Goal: Task Accomplishment & Management: Manage account settings

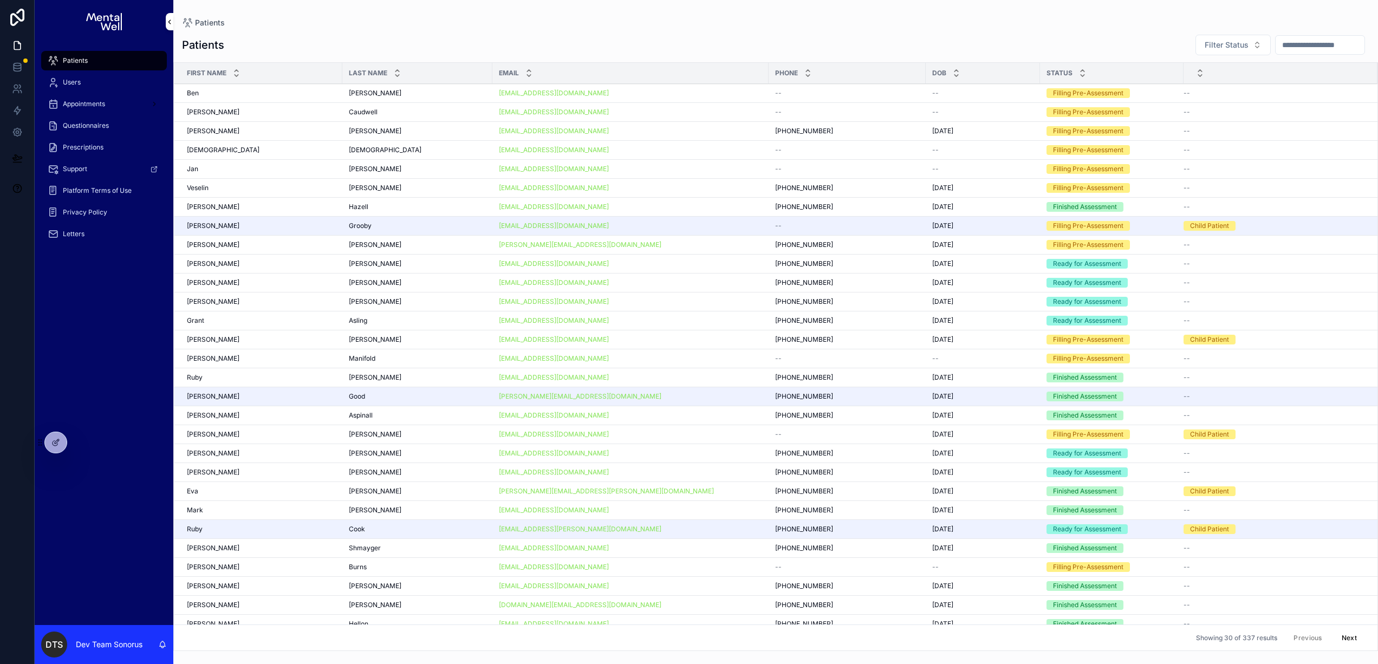
click at [291, 185] on div "[PERSON_NAME] [PERSON_NAME]" at bounding box center [261, 188] width 149 height 9
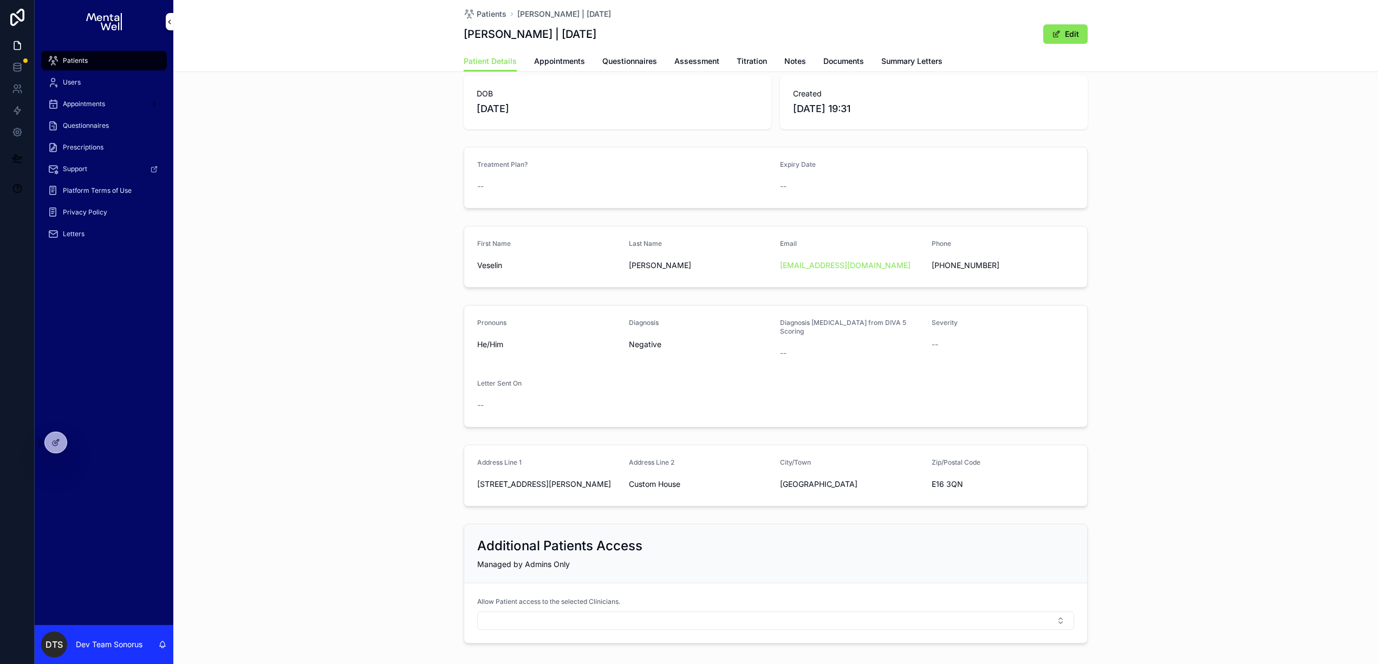
scroll to position [21, 0]
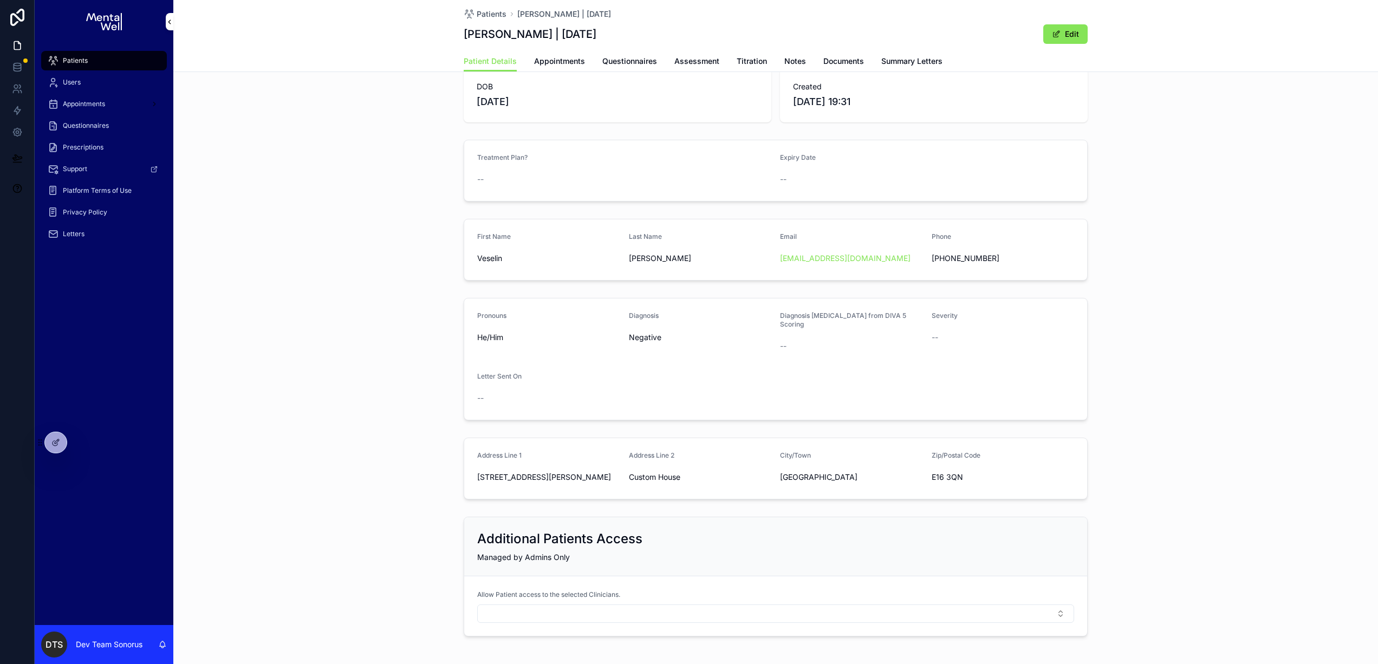
click at [704, 351] on form "Pronouns He/Him Diagnosis Negative Diagnosis [MEDICAL_DATA] from DIVA 5 Scoring…" at bounding box center [775, 358] width 623 height 121
click at [56, 442] on icon at bounding box center [57, 441] width 4 height 4
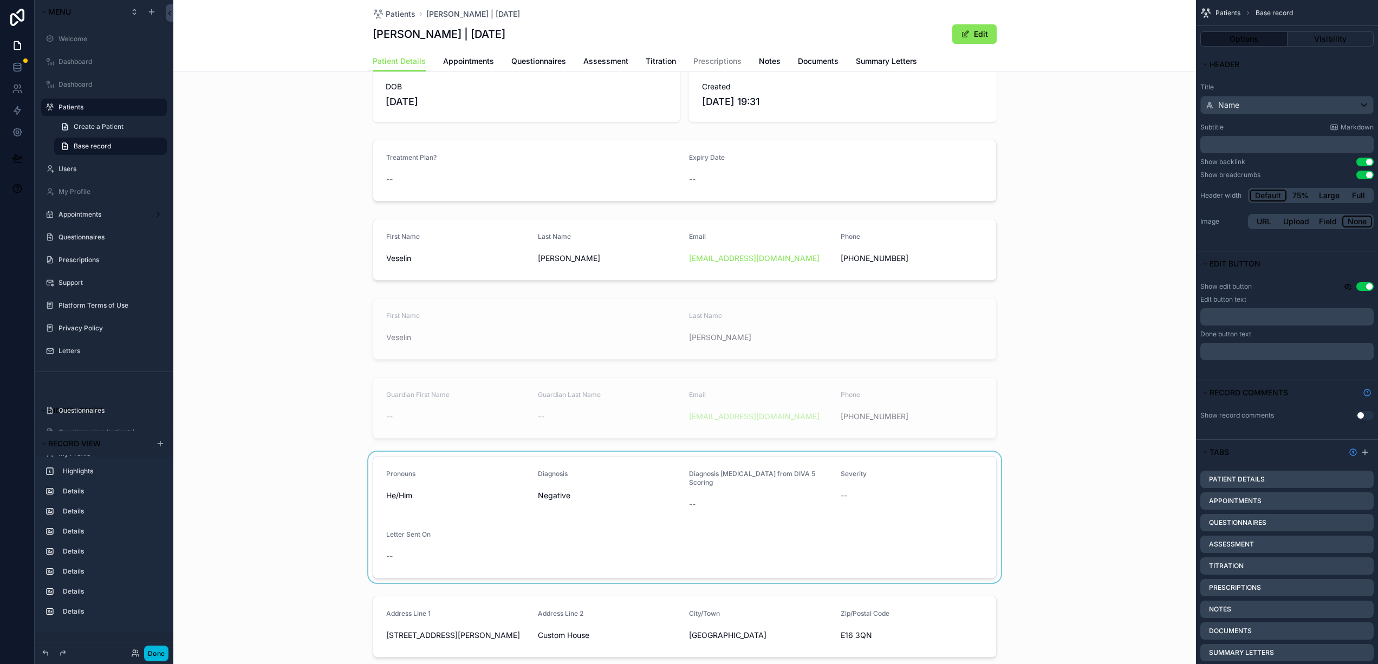
click at [561, 510] on div "scrollable content" at bounding box center [684, 517] width 1022 height 131
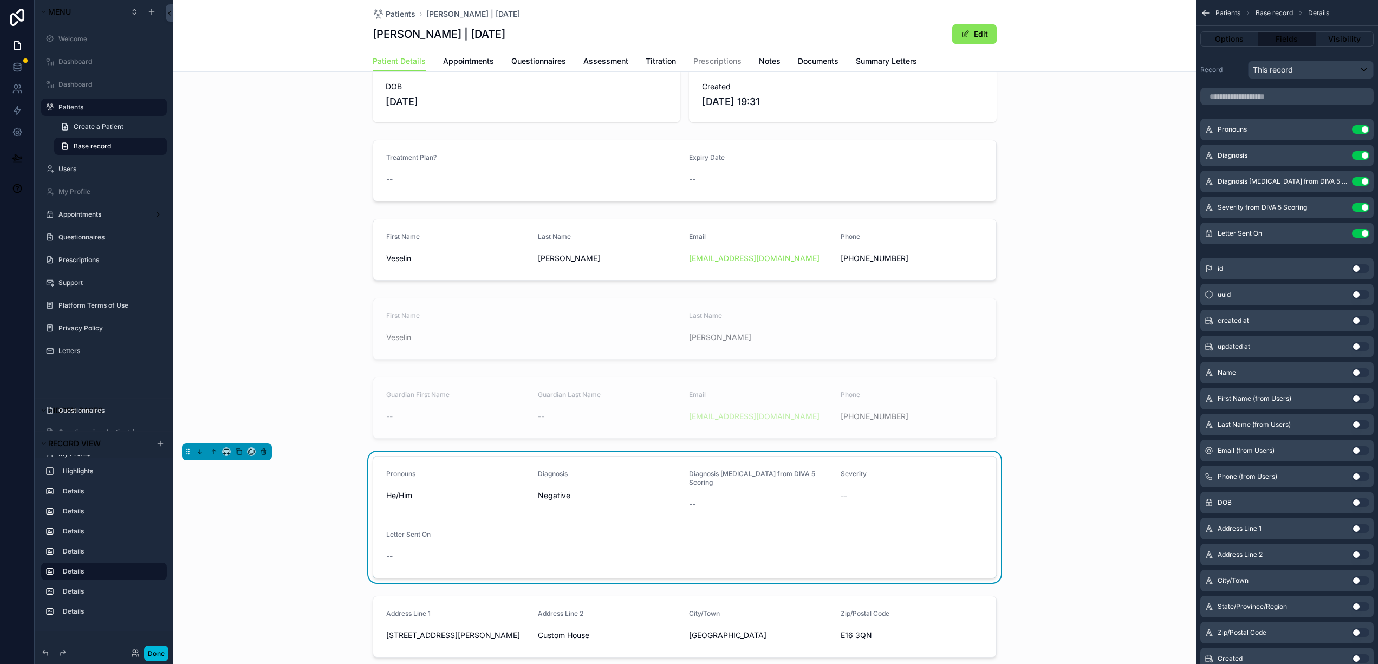
click at [1356, 155] on button "Use setting" at bounding box center [1360, 155] width 17 height 9
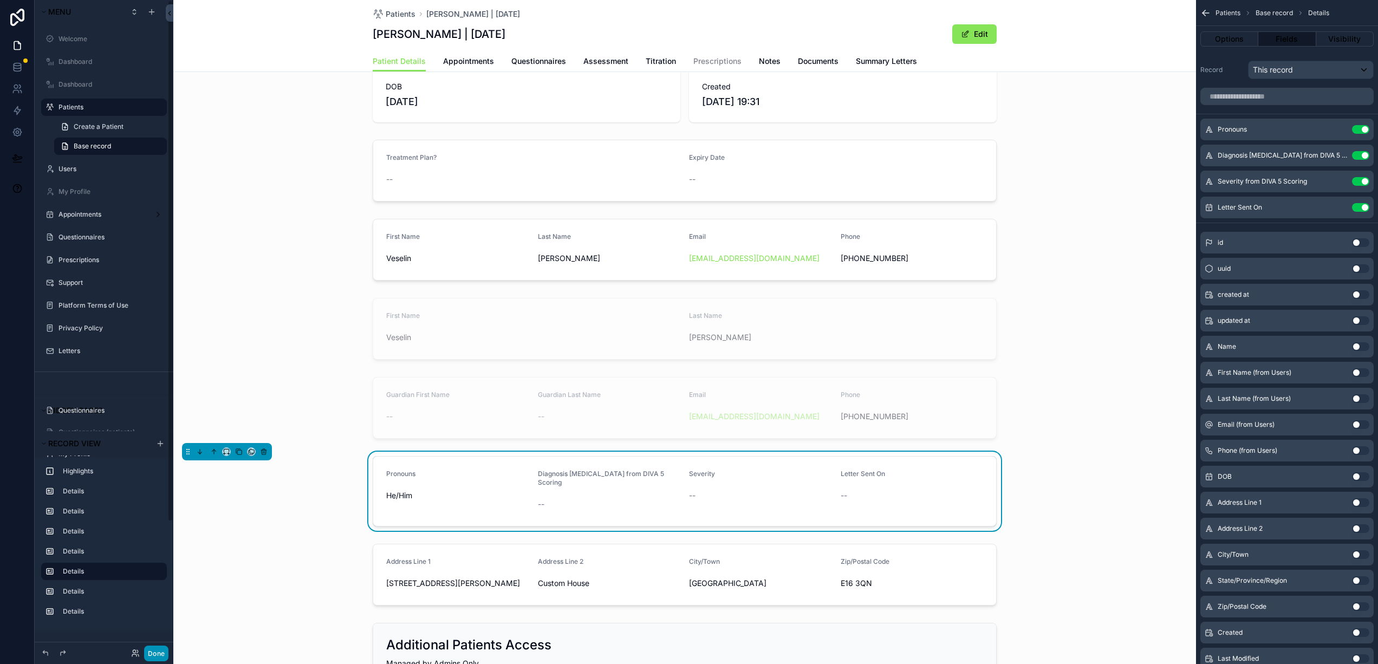
click at [161, 647] on button "Done" at bounding box center [156, 653] width 24 height 16
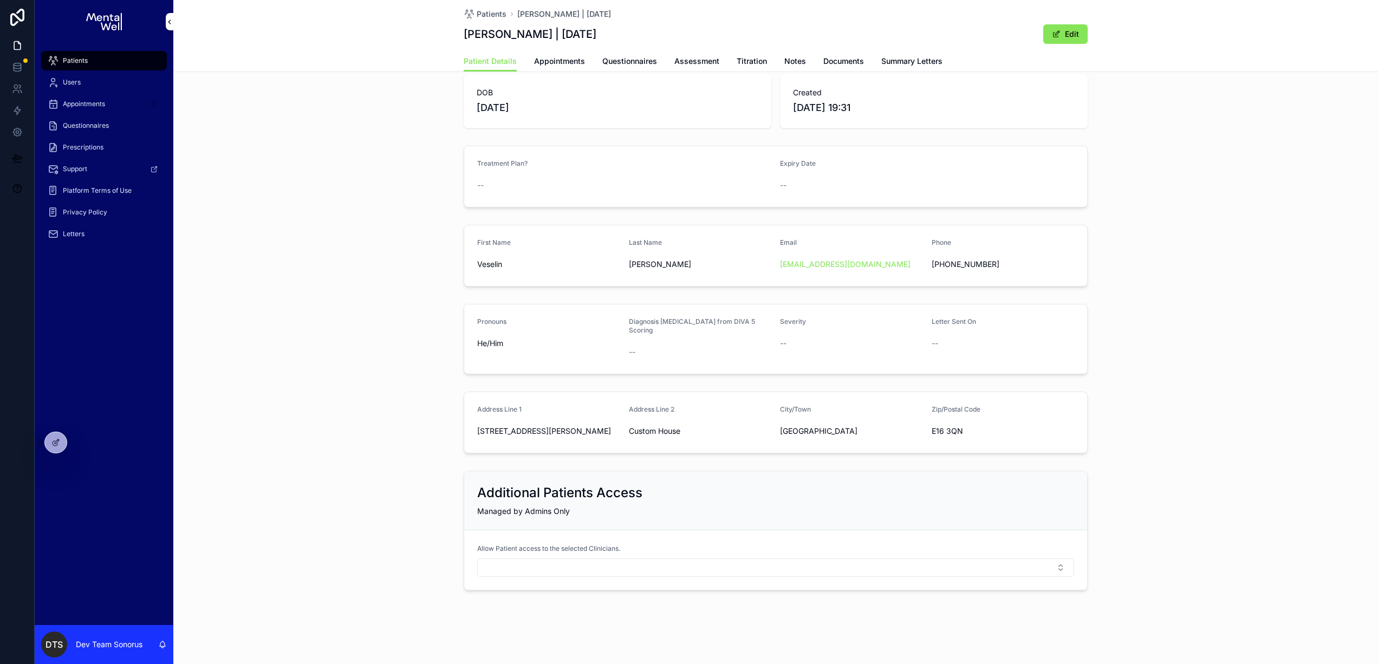
scroll to position [6, 0]
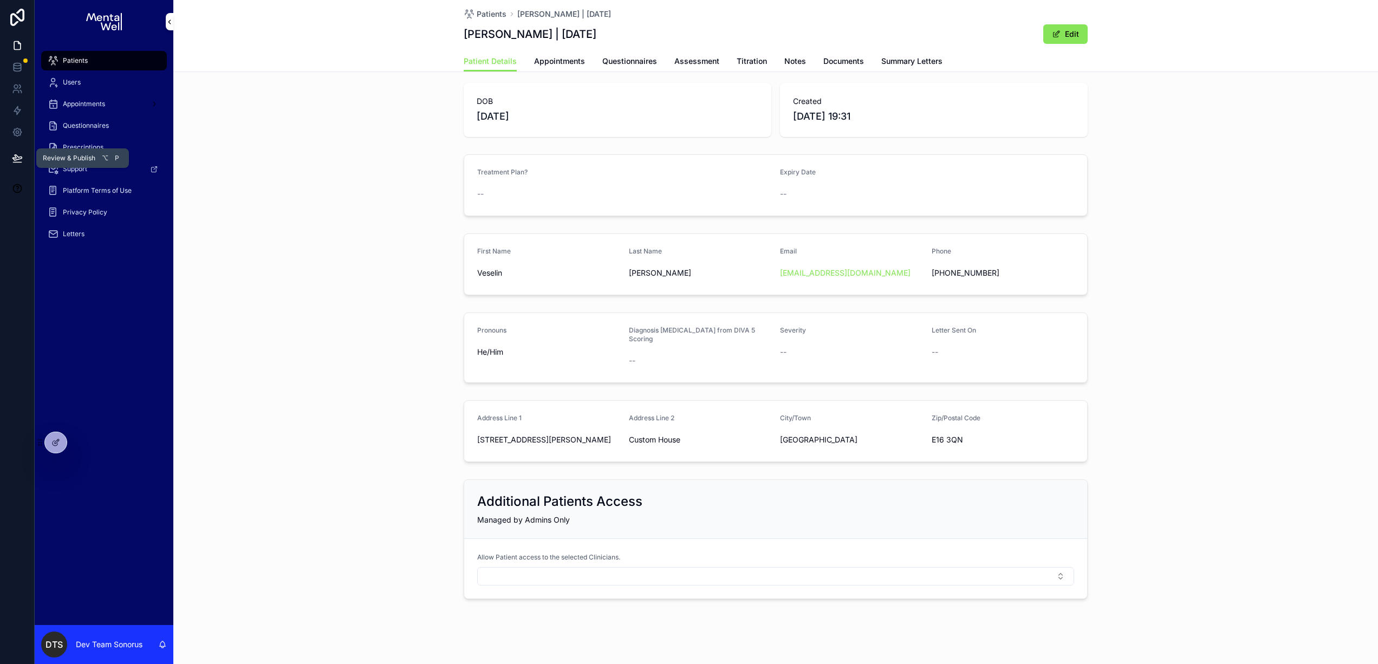
click at [21, 160] on icon at bounding box center [17, 158] width 11 height 11
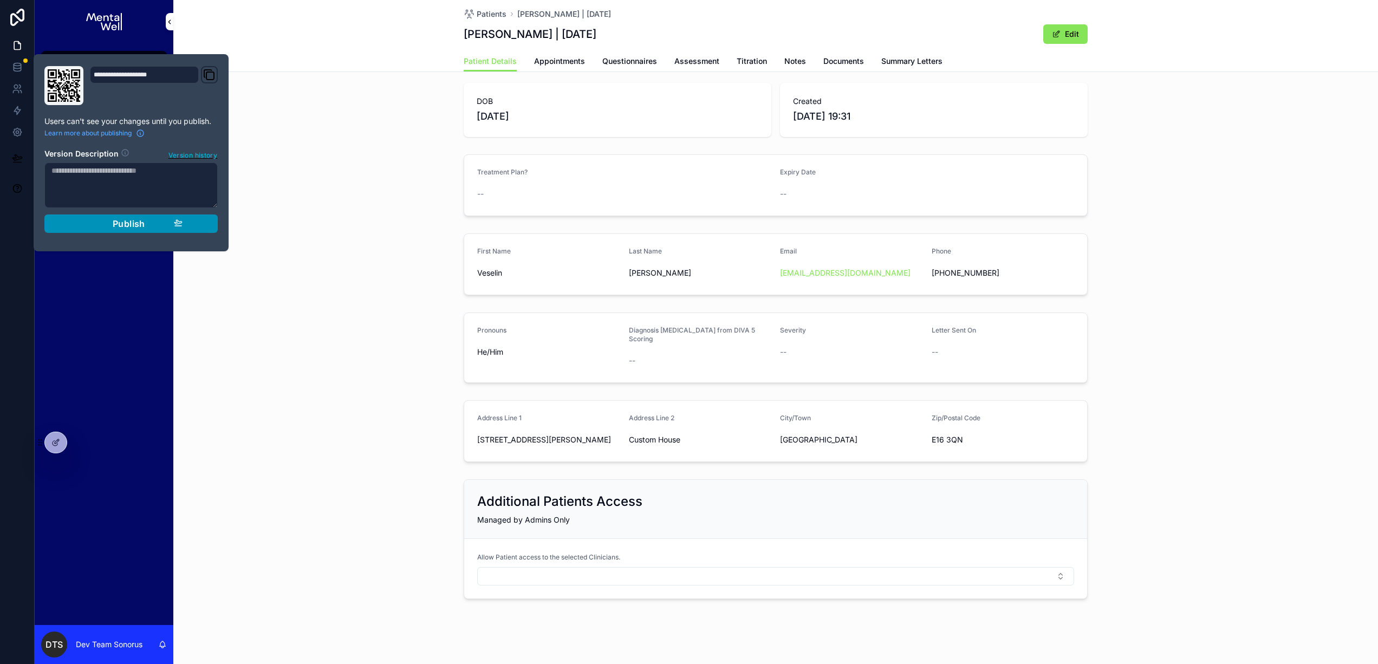
click at [214, 226] on button "Publish" at bounding box center [130, 223] width 173 height 18
